Goal: Find specific page/section: Find specific page/section

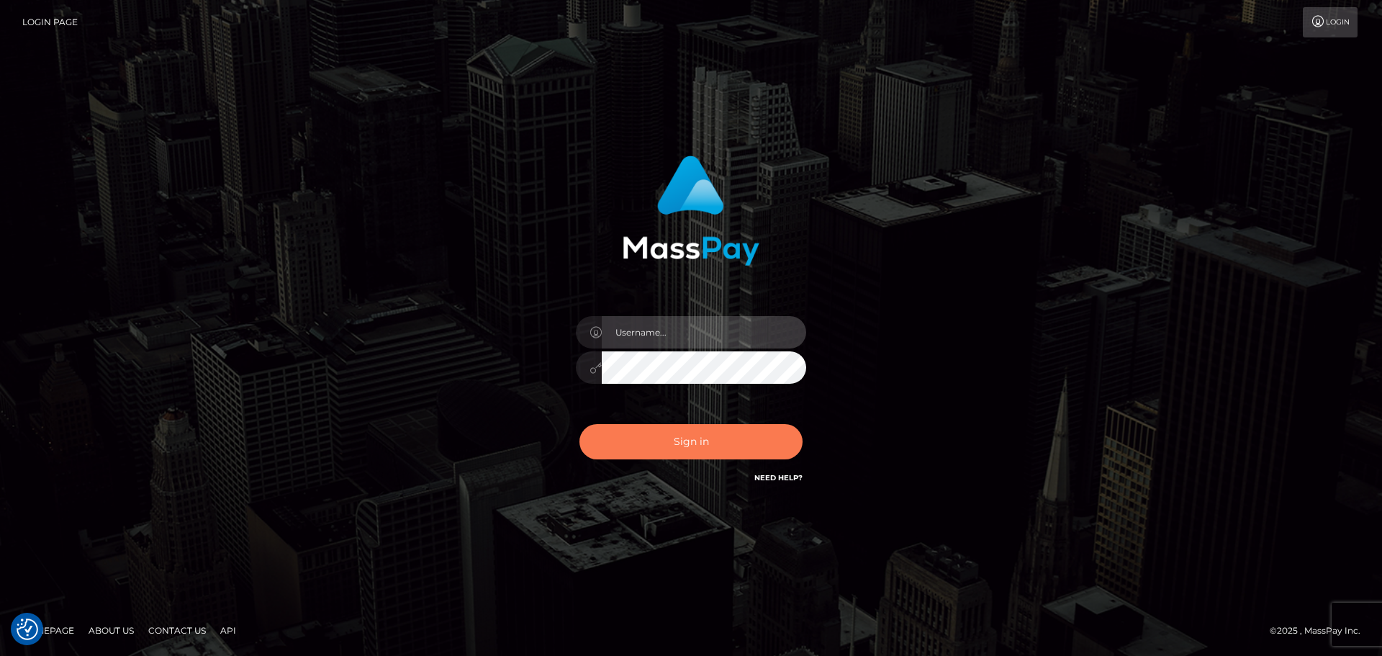
type input "[DOMAIN_NAME]"
click at [701, 448] on button "Sign in" at bounding box center [690, 441] width 223 height 35
type input "constantin.mp"
click at [701, 448] on button "Sign in" at bounding box center [690, 441] width 223 height 35
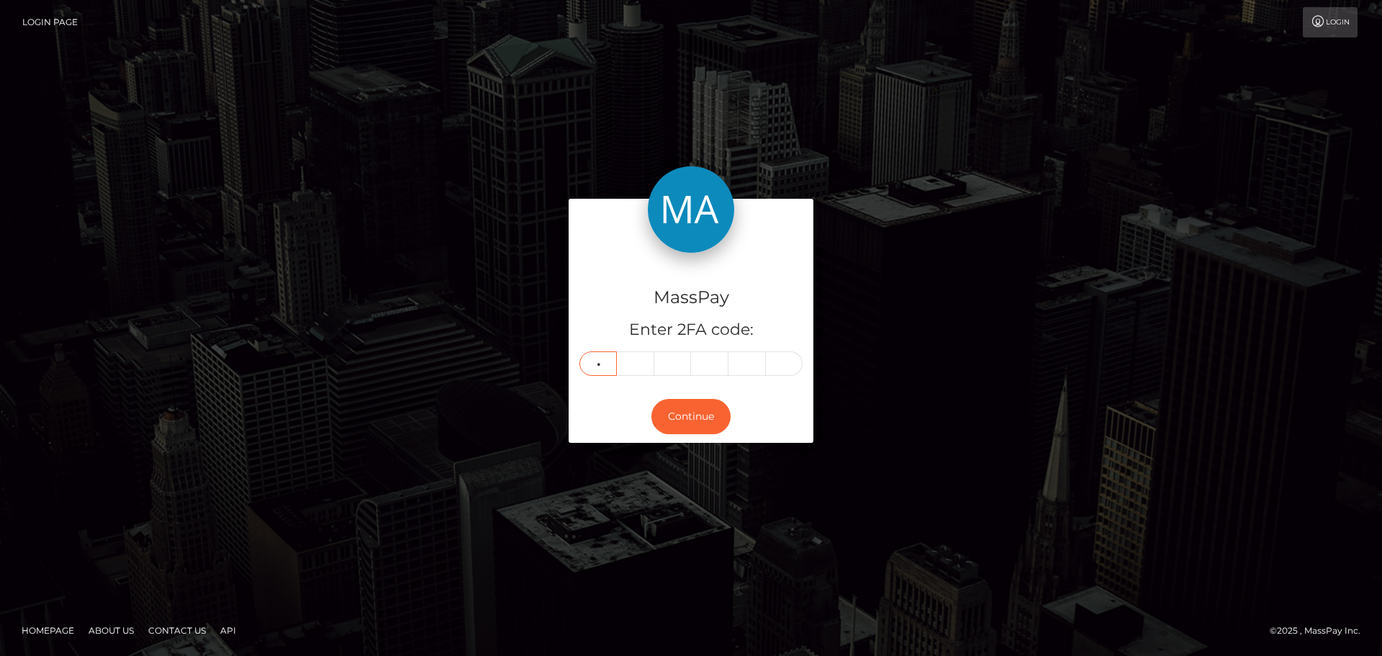
type input "8"
type input "3"
type input "0"
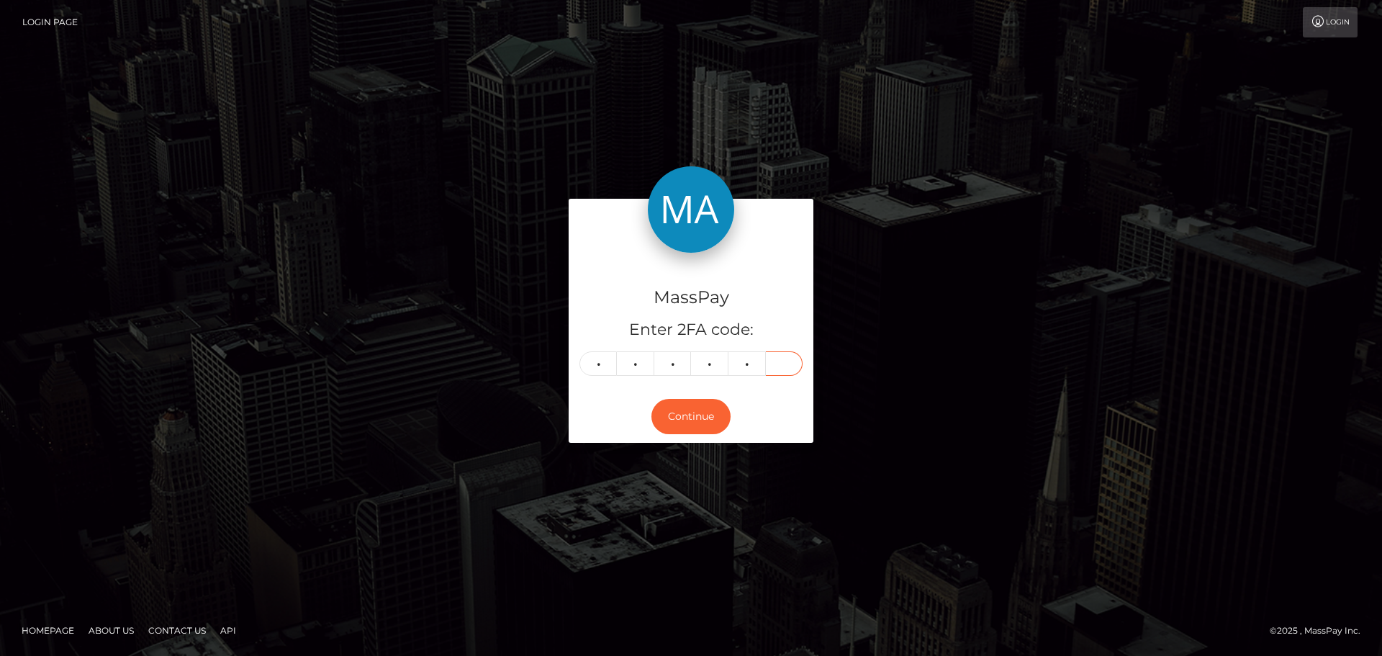
type input "7"
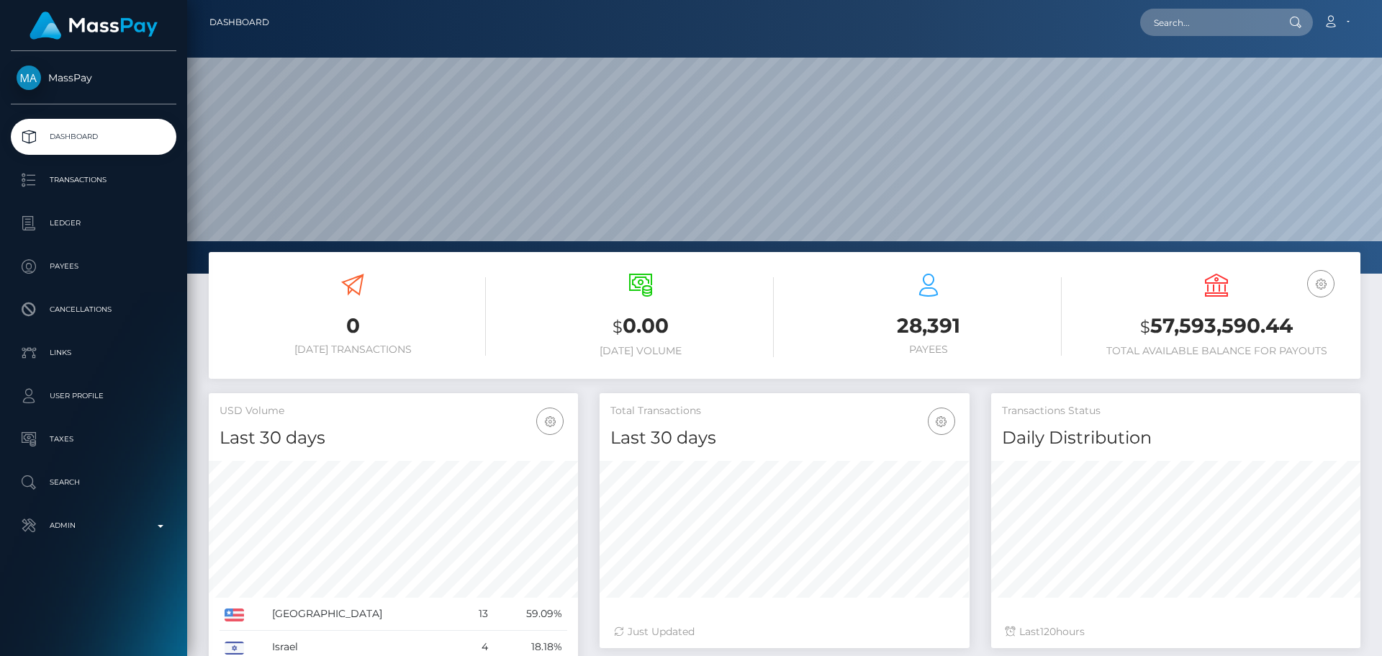
scroll to position [255, 370]
click at [1215, 22] on input "text" at bounding box center [1207, 22] width 135 height 27
paste input "016c6a0b-596e-4784-9545-dc97369899e1"
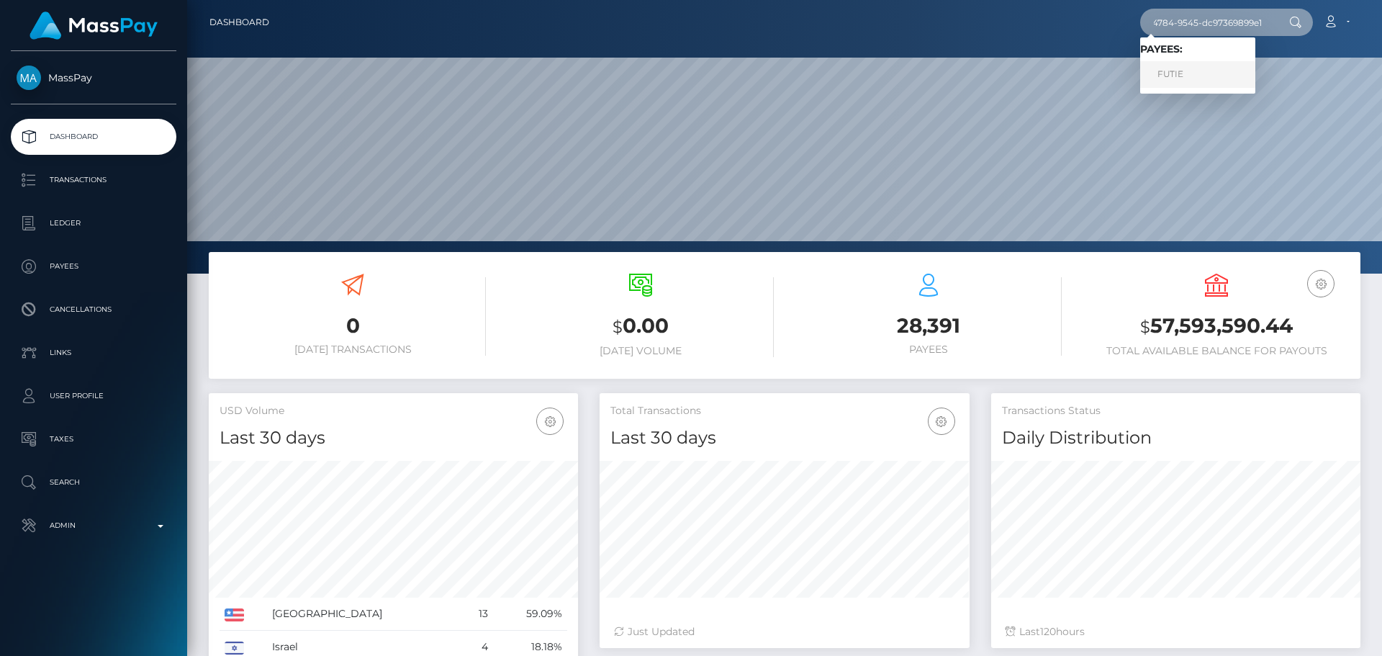
type input "016c6a0b-596e-4784-9545-dc97369899e1"
click at [1203, 81] on link "FUTIE" at bounding box center [1197, 74] width 115 height 27
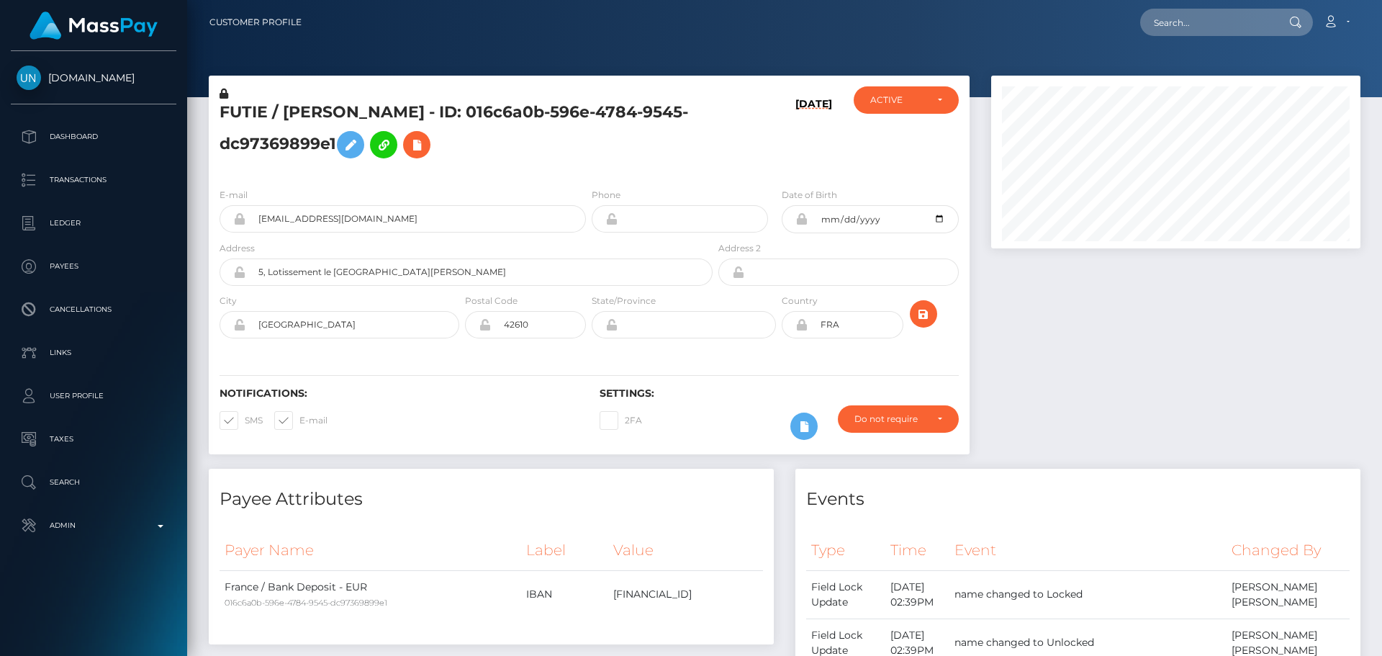
scroll to position [173, 370]
drag, startPoint x: 602, startPoint y: 174, endPoint x: 757, endPoint y: 154, distance: 156.7
click at [604, 173] on div "FUTIE / AZIZ HAMACHE - ID: 016c6a0b-596e-4784-9545-dc97369899e1" at bounding box center [462, 131] width 507 height 90
click at [834, 161] on div "09/02/25" at bounding box center [778, 131] width 127 height 90
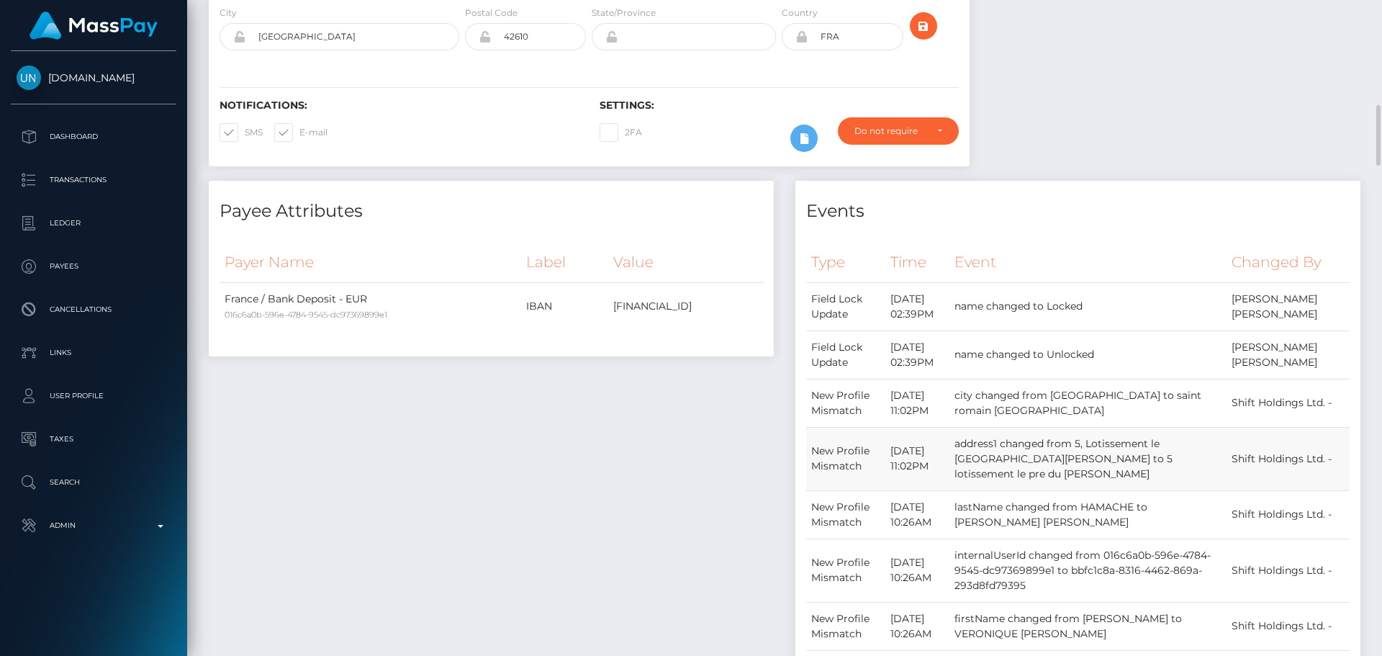
scroll to position [504, 0]
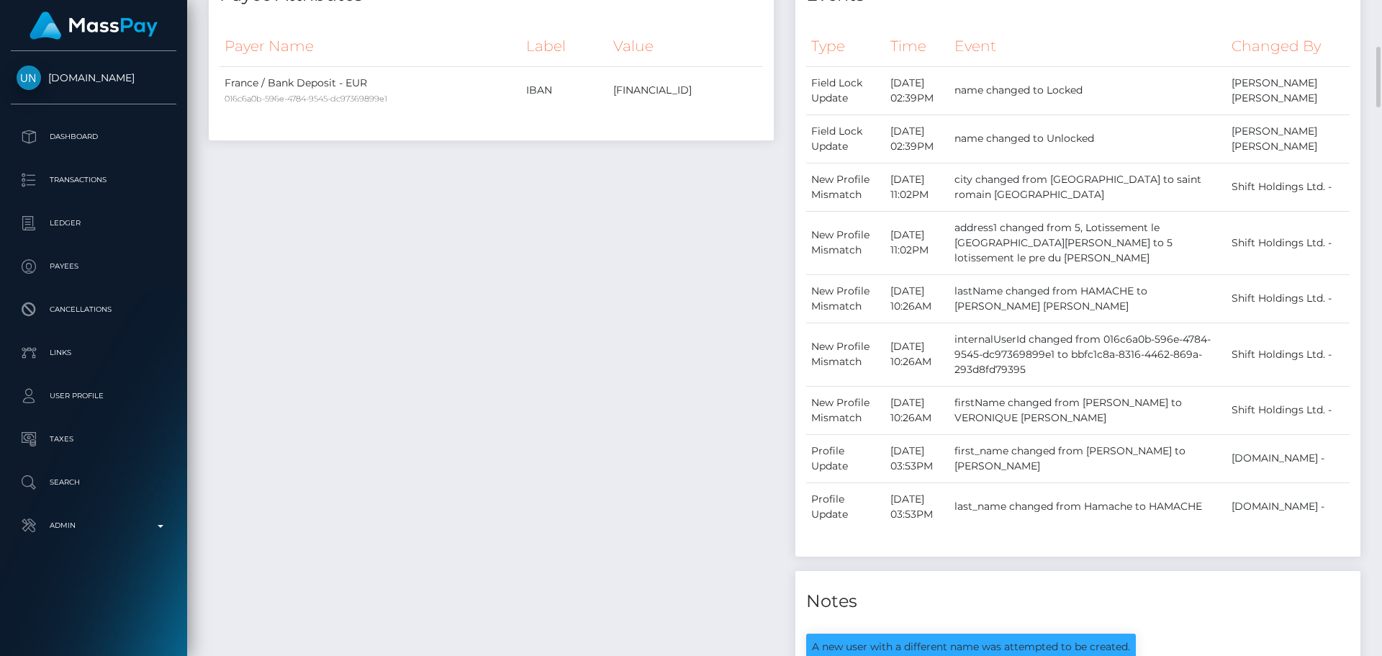
click at [711, 319] on div "Payee Attributes Payer Name Label Value France / Bank Deposit - EUR 016c6a0b-59…" at bounding box center [491, 452] width 586 height 974
click at [756, 335] on div "Payee Attributes Payer Name Label Value France / Bank Deposit - EUR 016c6a0b-59…" at bounding box center [491, 452] width 586 height 974
click at [728, 332] on div "Payee Attributes Payer Name Label Value France / Bank Deposit - EUR 016c6a0b-59…" at bounding box center [491, 452] width 586 height 974
click at [757, 330] on div "Payee Attributes Payer Name Label Value France / Bank Deposit - EUR 016c6a0b-59…" at bounding box center [491, 452] width 586 height 974
click at [765, 370] on div "Payee Attributes Payer Name Label Value France / Bank Deposit - EUR 016c6a0b-59…" at bounding box center [491, 452] width 586 height 974
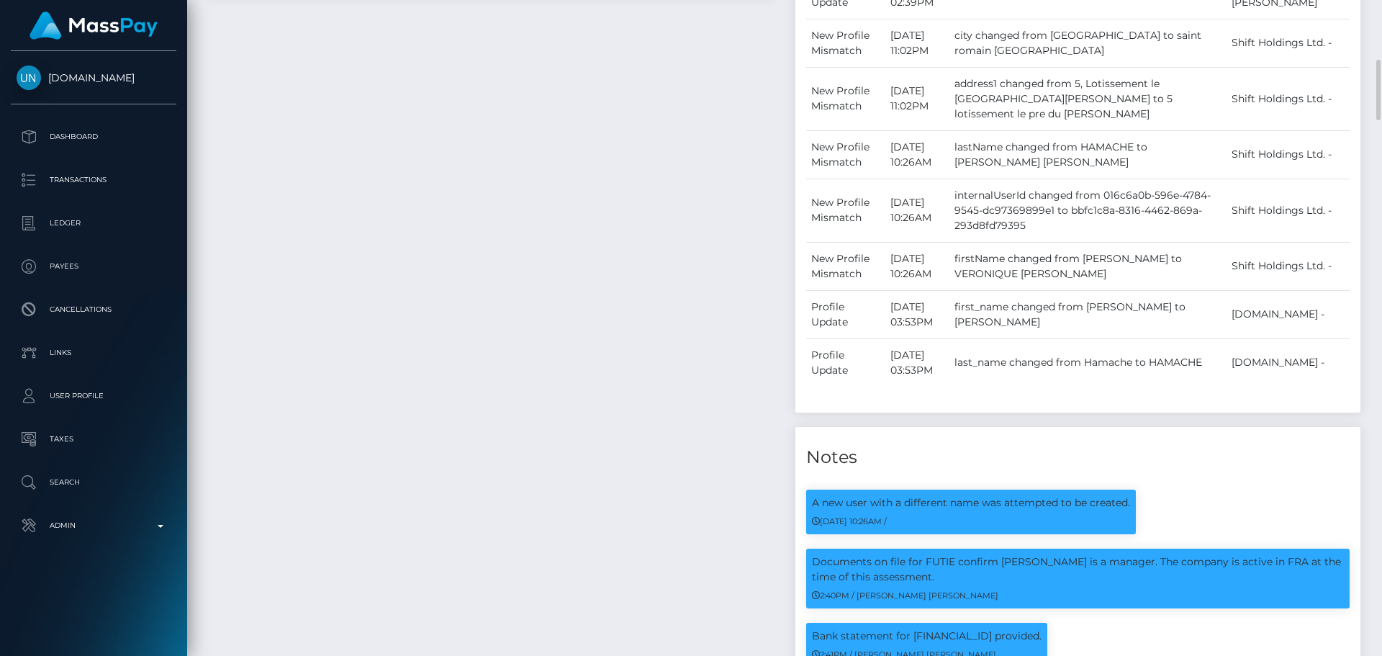
scroll to position [720, 0]
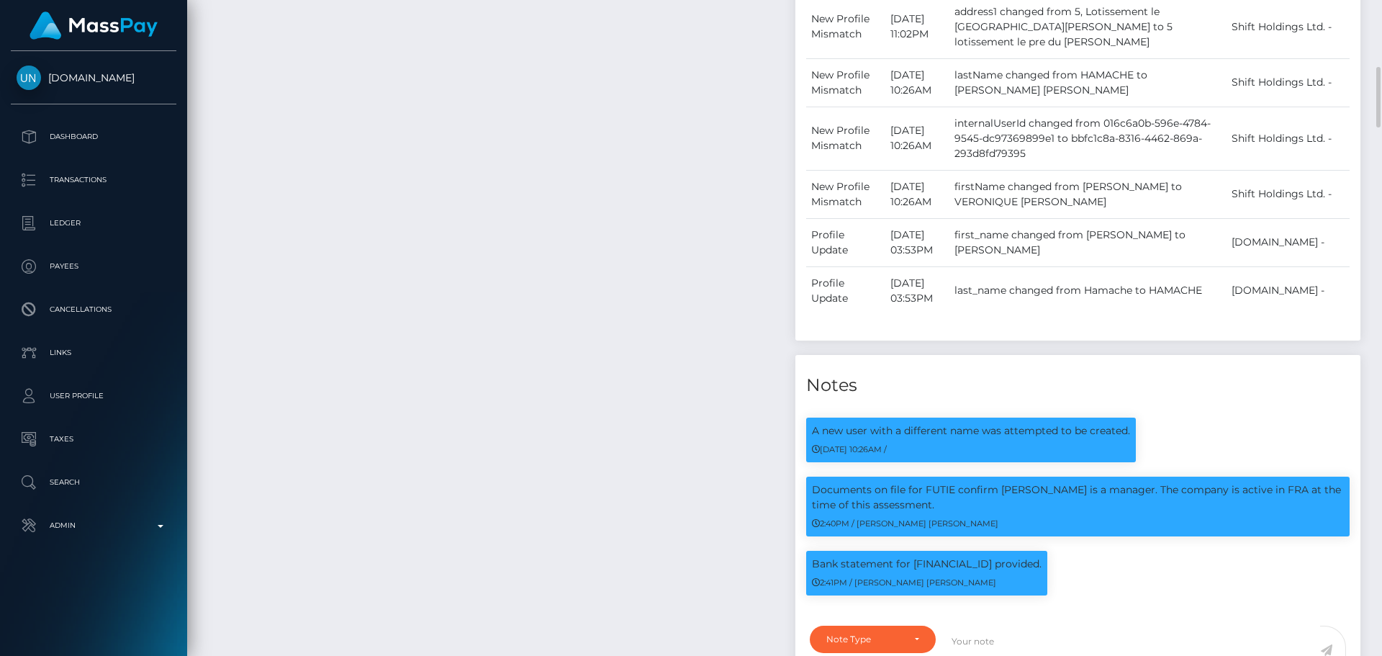
click at [766, 374] on div "Payee Attributes Payer Name Label Value France / Bank Deposit - EUR 016c6a0b-59…" at bounding box center [491, 236] width 586 height 974
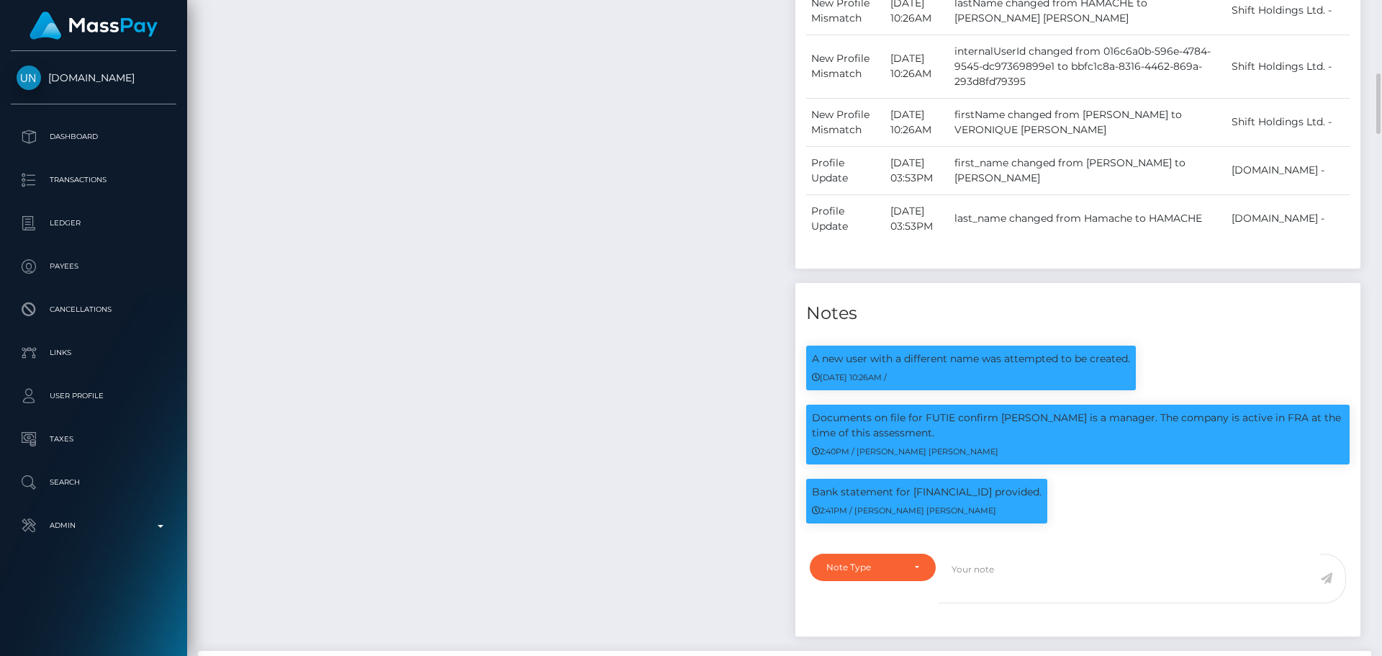
click at [763, 376] on div "Payee Attributes Payer Name Label Value France / Bank Deposit - EUR 016c6a0b-59…" at bounding box center [491, 164] width 586 height 974
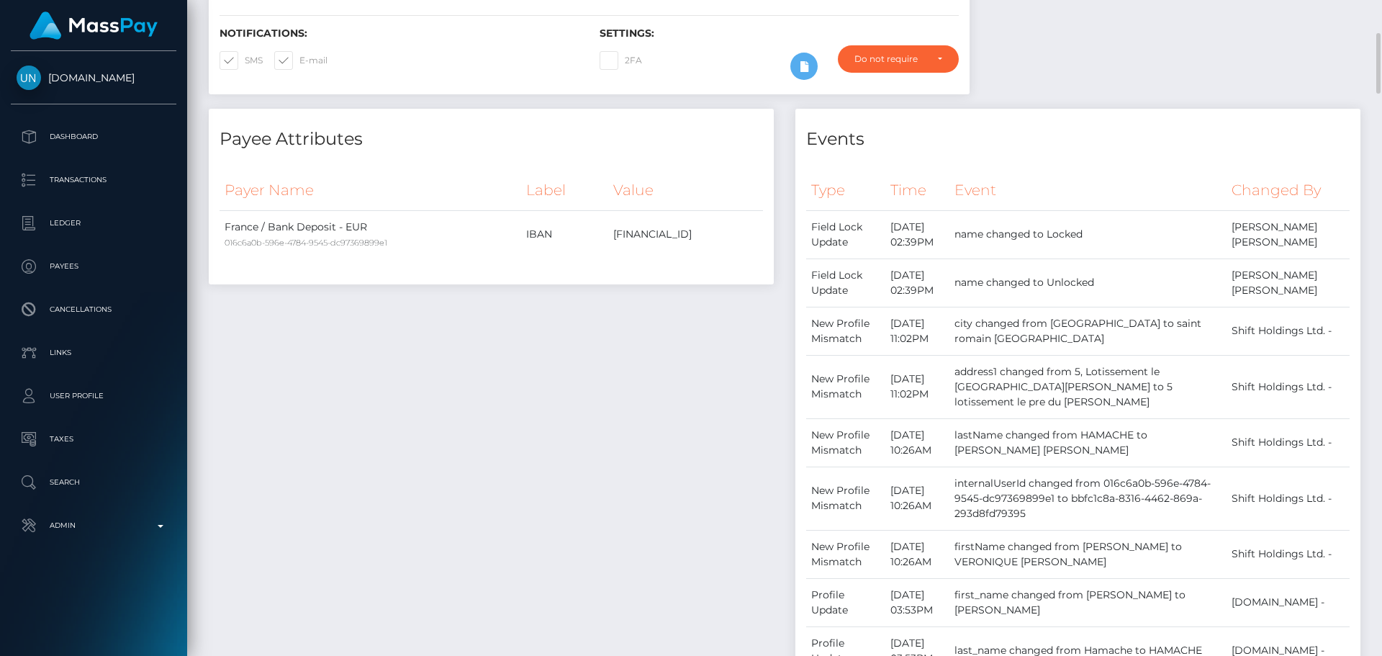
scroll to position [0, 0]
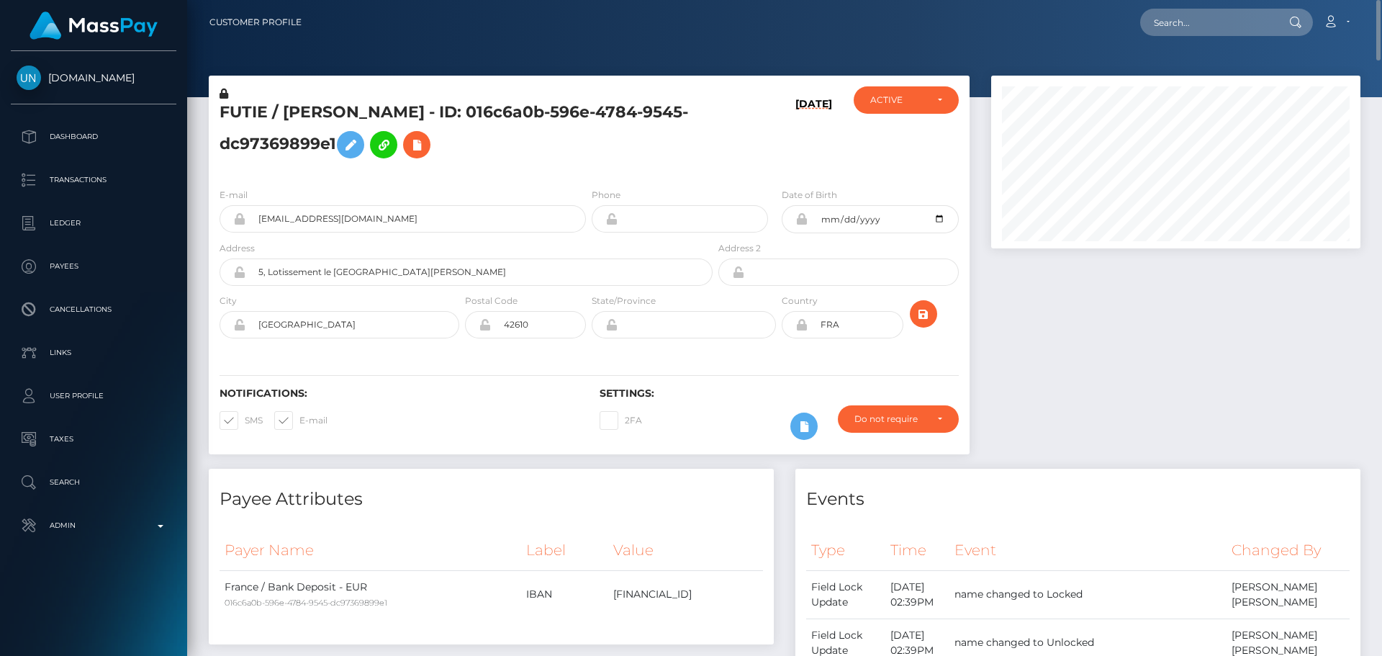
click at [727, 118] on div "09/02/25" at bounding box center [778, 131] width 127 height 90
click at [662, 135] on h5 "FUTIE / AZIZ HAMACHE - ID: 016c6a0b-596e-4784-9545-dc97369899e1" at bounding box center [461, 133] width 485 height 64
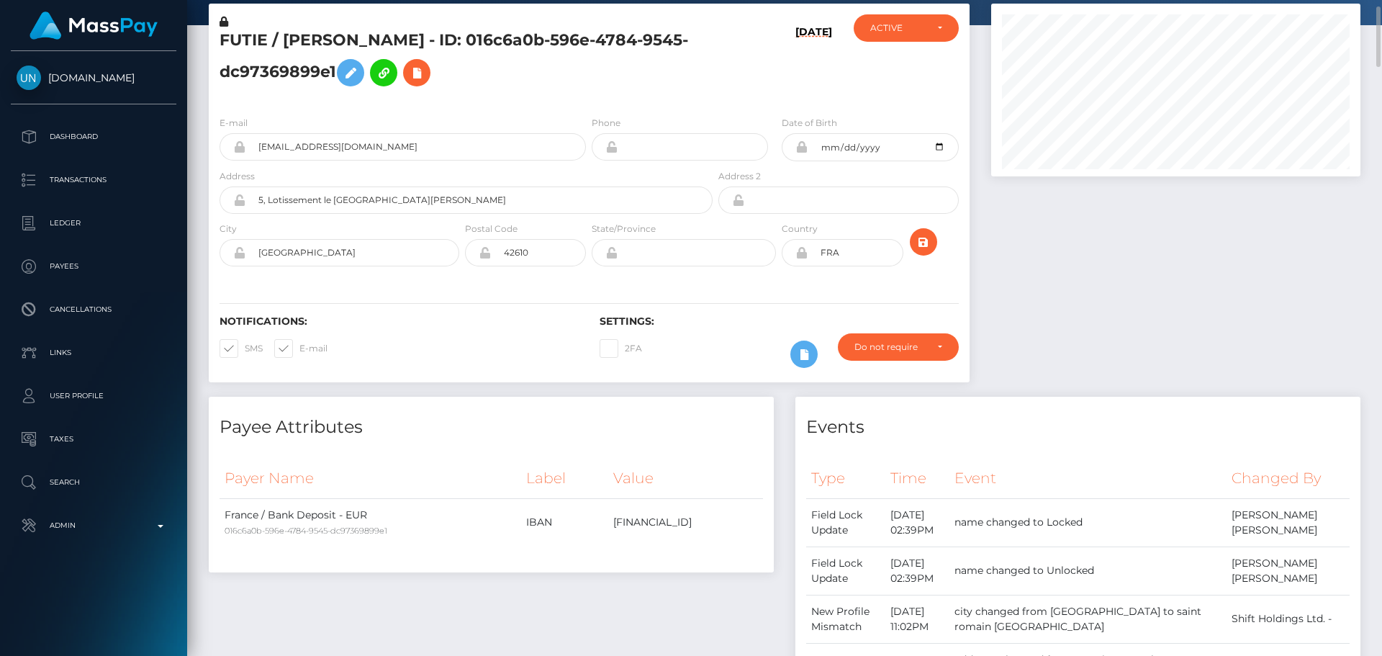
click at [466, 330] on div "Notifications: SMS E-mail" at bounding box center [399, 345] width 380 height 60
click at [563, 90] on h5 "FUTIE / AZIZ HAMACHE - ID: 016c6a0b-596e-4784-9545-dc97369899e1" at bounding box center [461, 62] width 485 height 64
click at [571, 97] on div "FUTIE / AZIZ HAMACHE - ID: 016c6a0b-596e-4784-9545-dc97369899e1" at bounding box center [462, 59] width 507 height 90
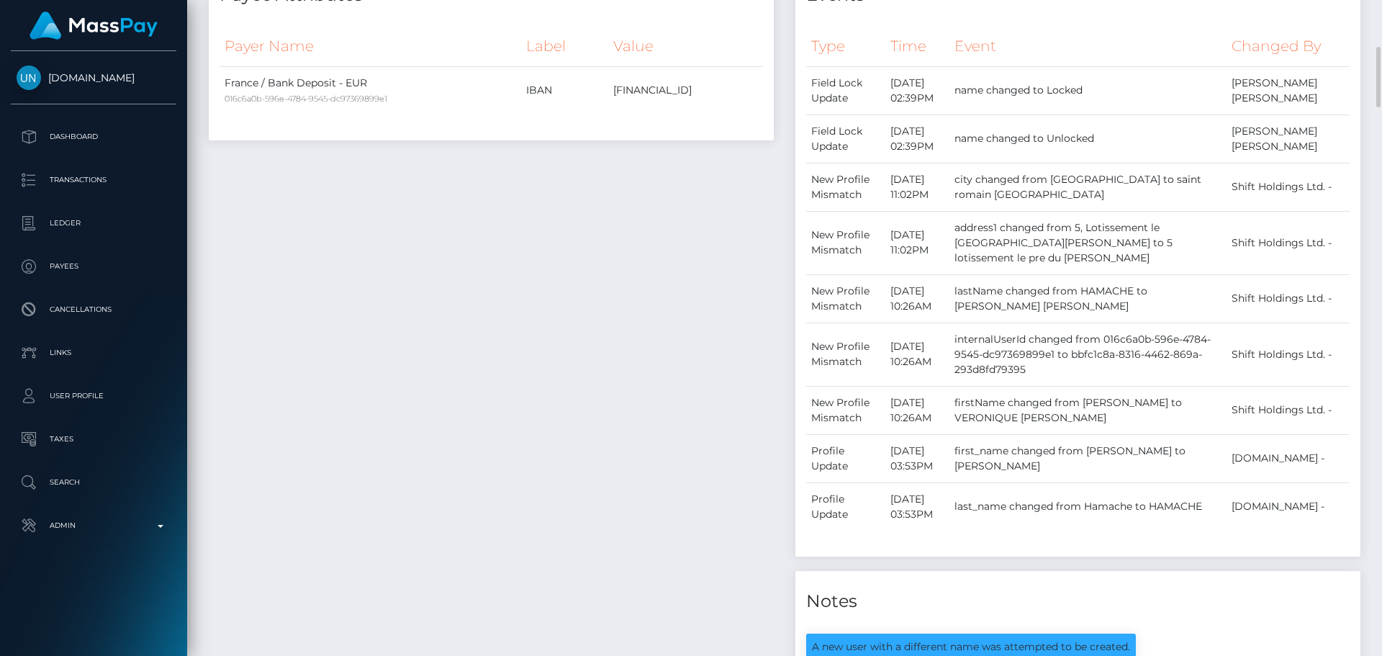
scroll to position [576, 0]
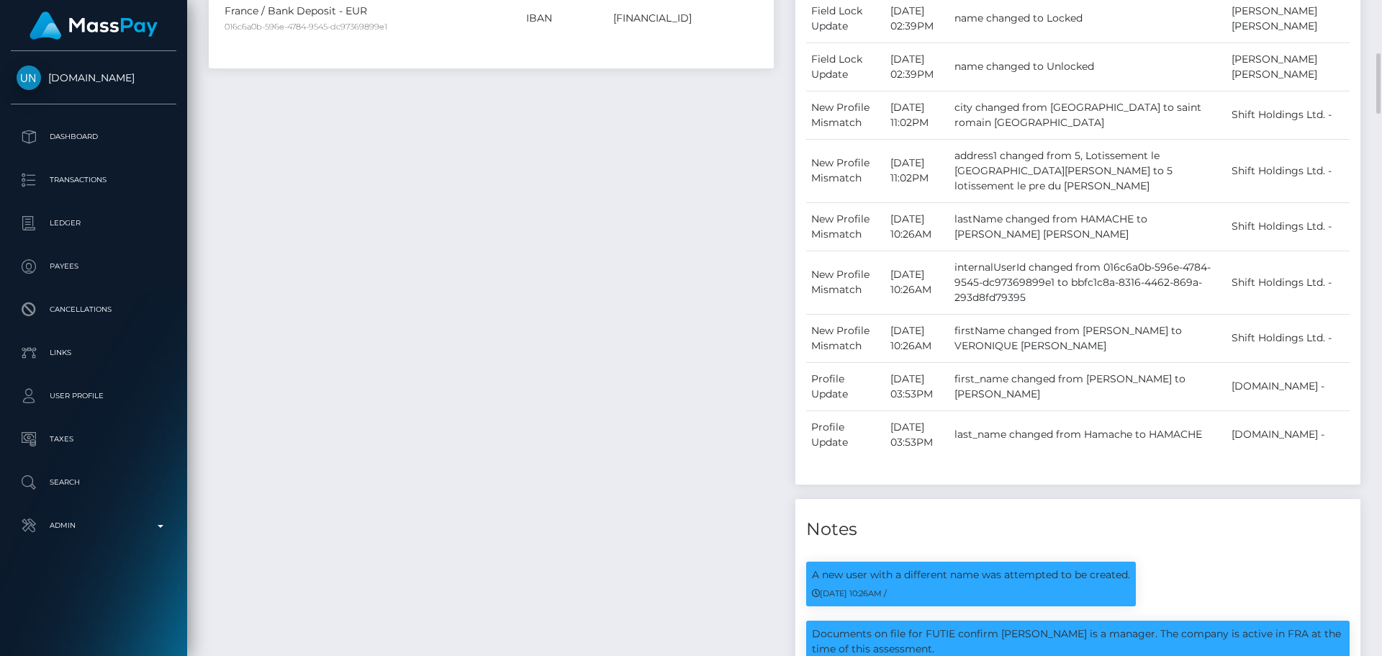
click at [646, 280] on div "Payee Attributes Payer Name Label Value France / Bank Deposit - EUR 016c6a0b-59…" at bounding box center [491, 380] width 586 height 974
click at [682, 325] on div "Payee Attributes Payer Name Label Value France / Bank Deposit - EUR 016c6a0b-59…" at bounding box center [491, 380] width 586 height 974
click at [706, 330] on div "Payee Attributes Payer Name Label Value France / Bank Deposit - EUR 016c6a0b-59…" at bounding box center [491, 380] width 586 height 974
click at [758, 330] on div "Payee Attributes Payer Name Label Value France / Bank Deposit - EUR 016c6a0b-59…" at bounding box center [491, 380] width 586 height 974
click at [730, 327] on div "Payee Attributes Payer Name Label Value France / Bank Deposit - EUR 016c6a0b-59…" at bounding box center [491, 380] width 586 height 974
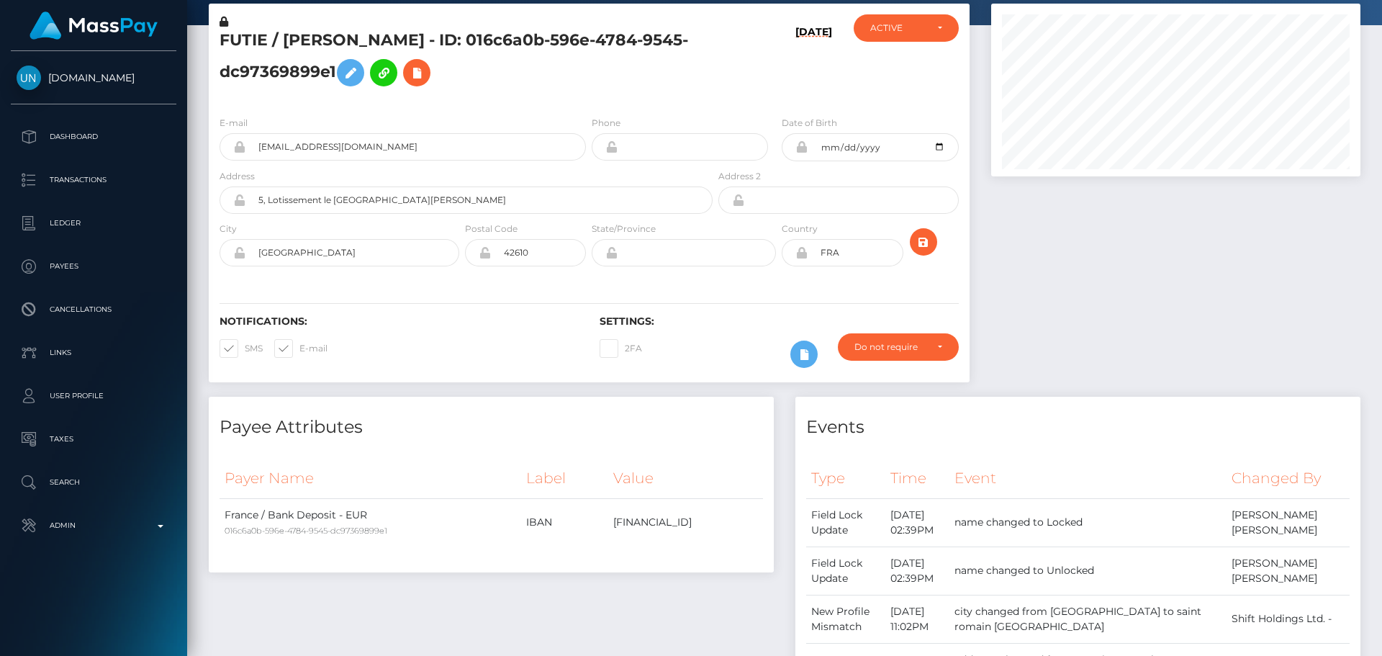
scroll to position [0, 0]
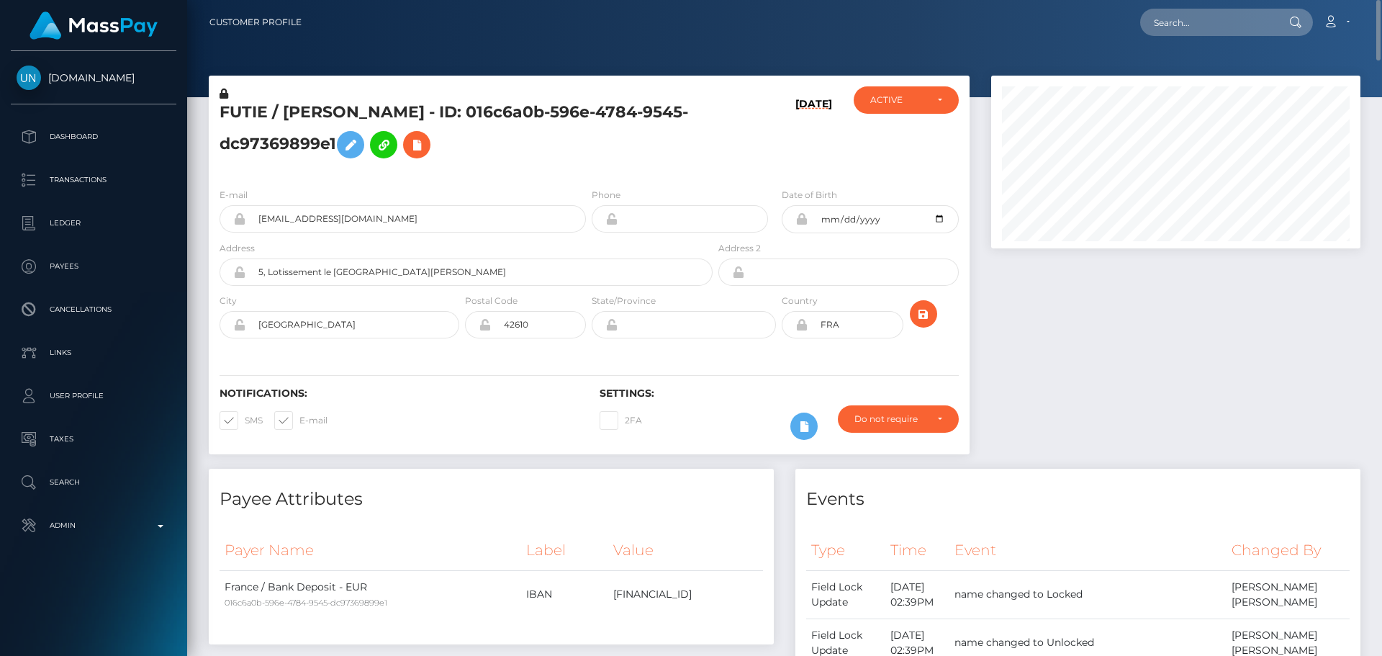
click at [706, 160] on div "FUTIE / AZIZ HAMACHE - ID: 016c6a0b-596e-4784-9545-dc97369899e1" at bounding box center [462, 131] width 507 height 90
